Goal: Transaction & Acquisition: Purchase product/service

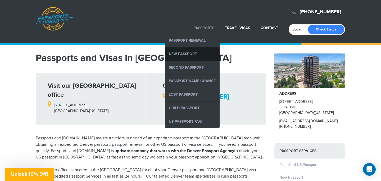
click at [184, 52] on link "New Passport" at bounding box center [192, 53] width 55 height 13
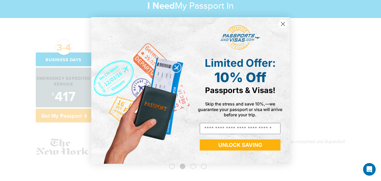
click at [285, 24] on circle "Close dialog" at bounding box center [283, 24] width 9 height 9
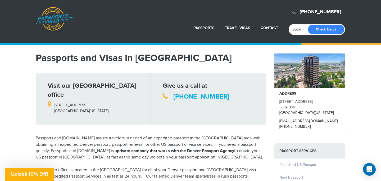
click at [206, 34] on div "Login Check Status Passports Passport Renewal New Passport Second Passport Pass…" at bounding box center [190, 19] width 309 height 32
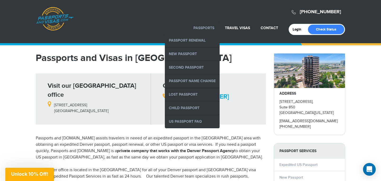
click at [208, 25] on li "Passports Passport Renewal New Passport Second Passport Passport Name Change Lo…" at bounding box center [203, 28] width 31 height 12
click at [192, 39] on link "Passport Renewal" at bounding box center [192, 40] width 55 height 13
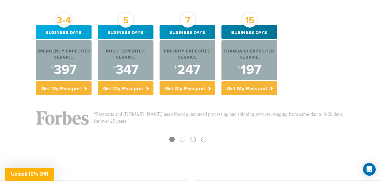
scroll to position [215, 0]
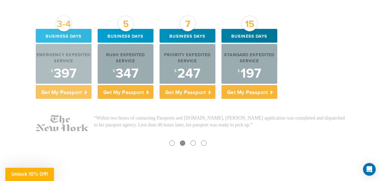
click at [80, 93] on p "Get My Passport" at bounding box center [64, 92] width 56 height 14
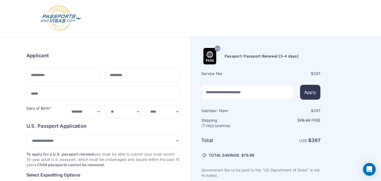
select select "*******"
